Goal: Obtain resource: Download file/media

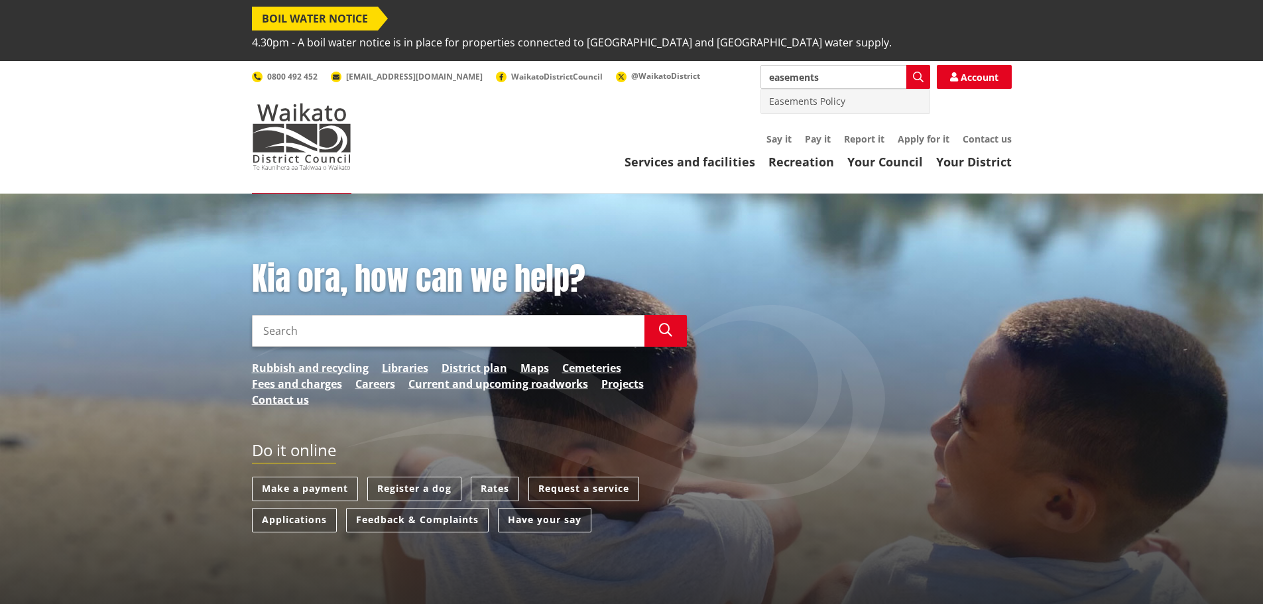
click at [799, 89] on div "Easements Policy" at bounding box center [845, 101] width 168 height 24
type input "Easements Policy"
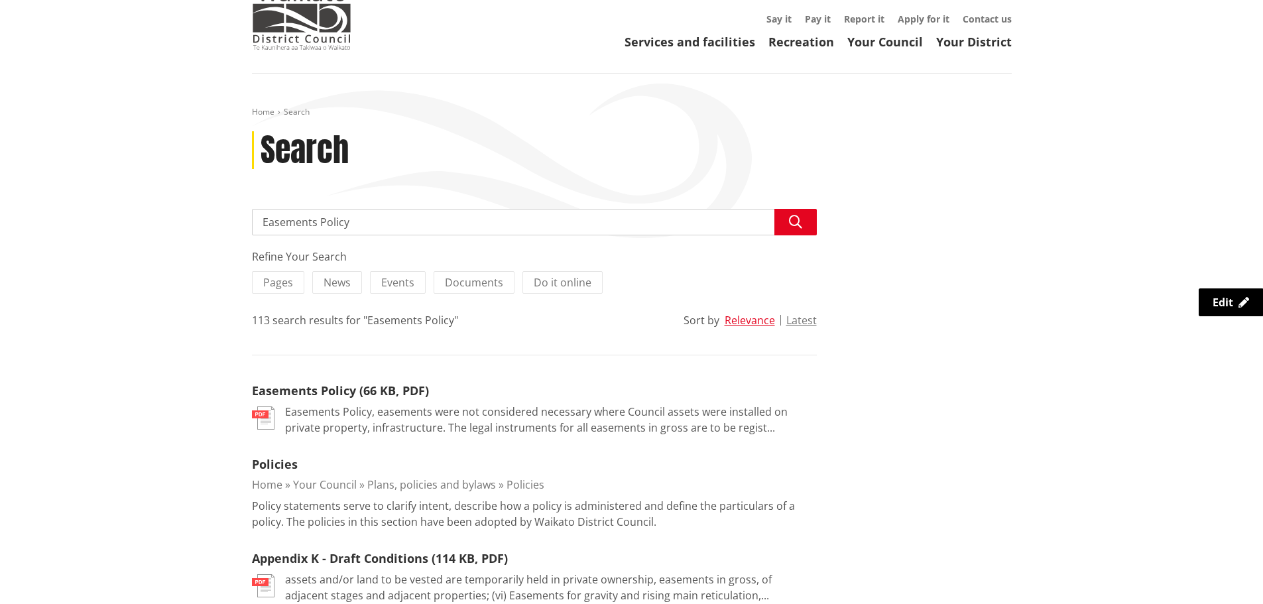
scroll to position [199, 0]
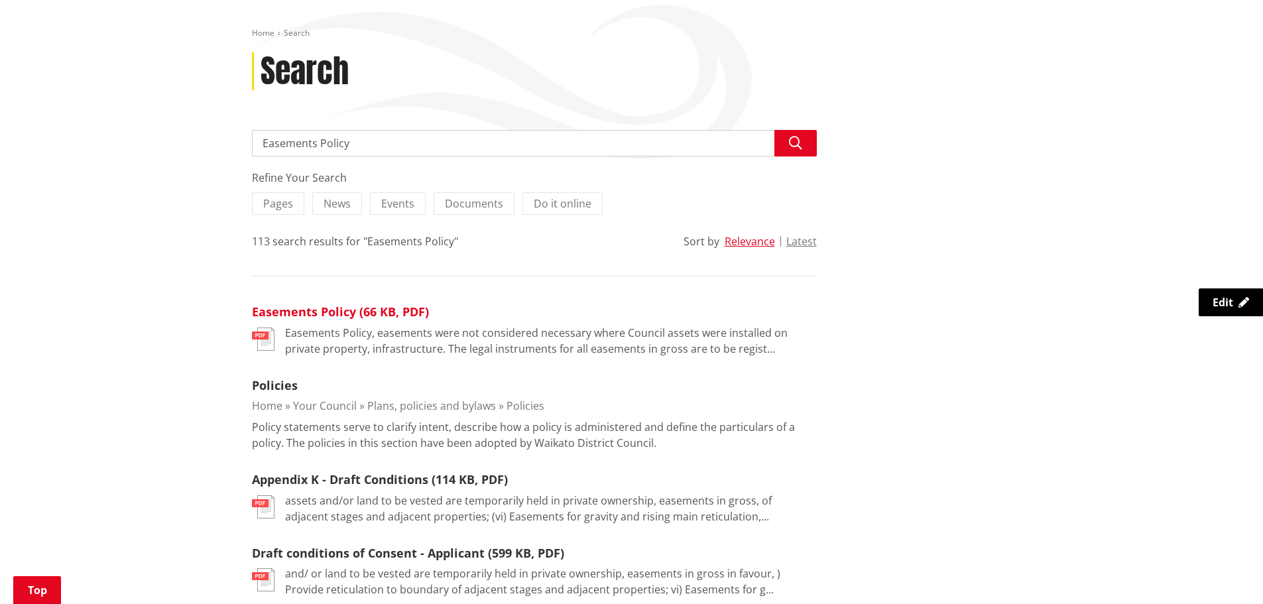
click at [333, 304] on link "Easements Policy (66 KB, PDF)" at bounding box center [340, 312] width 177 height 16
